Goal: Transaction & Acquisition: Purchase product/service

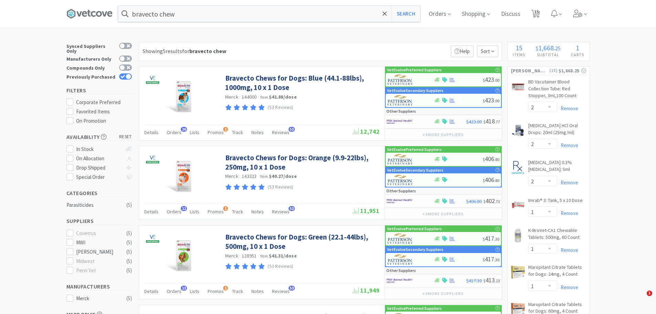
select select "2"
select select "1"
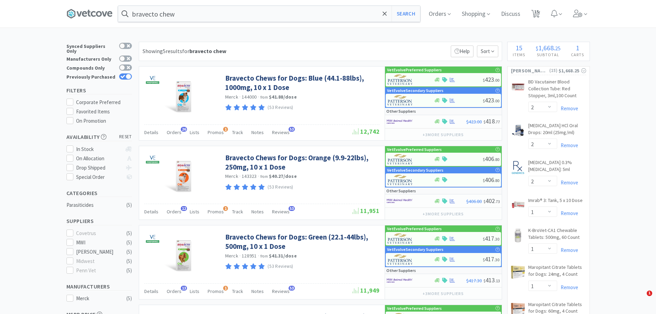
select select "1"
select select "2"
select select "1"
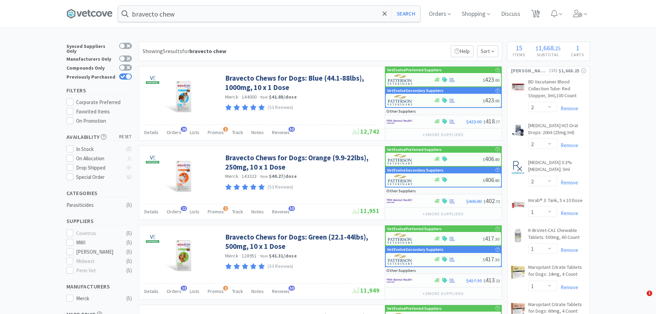
select select "2"
select select "1"
